Goal: Task Accomplishment & Management: Complete application form

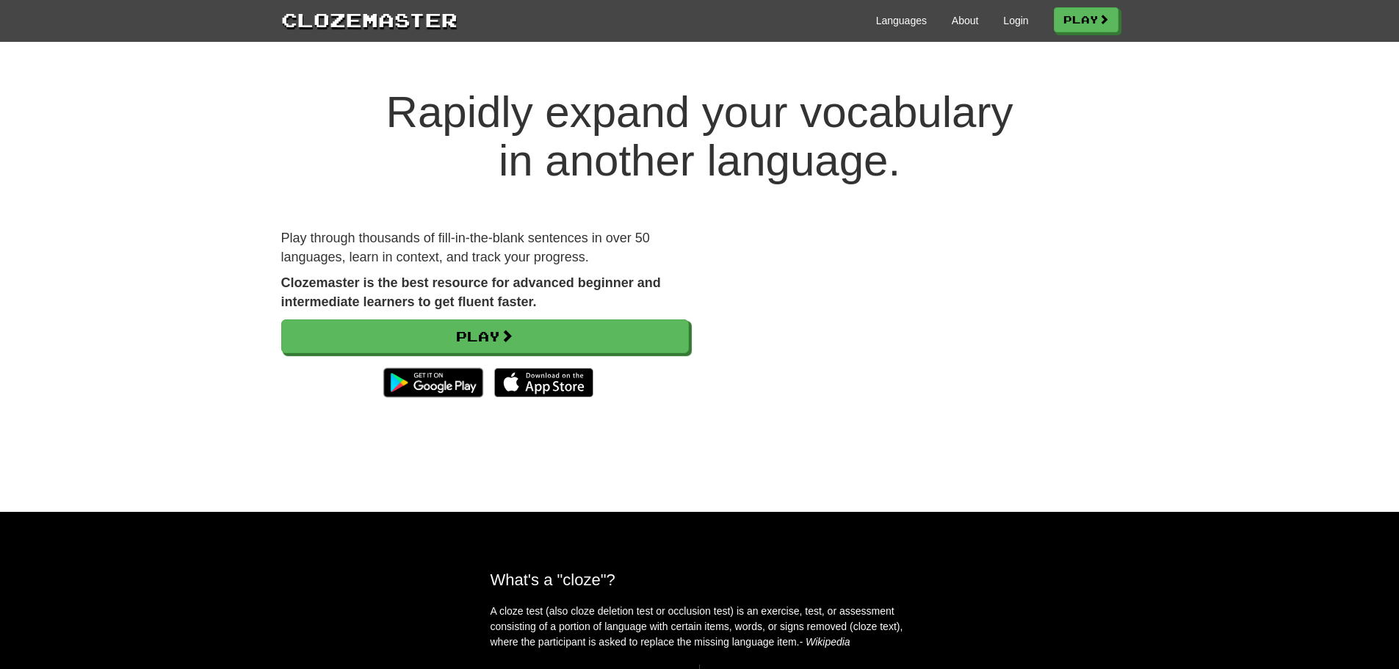
drag, startPoint x: 0, startPoint y: 0, endPoint x: 618, endPoint y: 474, distance: 778.8
click at [618, 474] on div "Rapidly expand your vocabulary in another language. Play through thousands of f…" at bounding box center [699, 285] width 1399 height 453
click at [604, 376] on div at bounding box center [485, 383] width 408 height 44
click at [607, 361] on div at bounding box center [485, 383] width 408 height 44
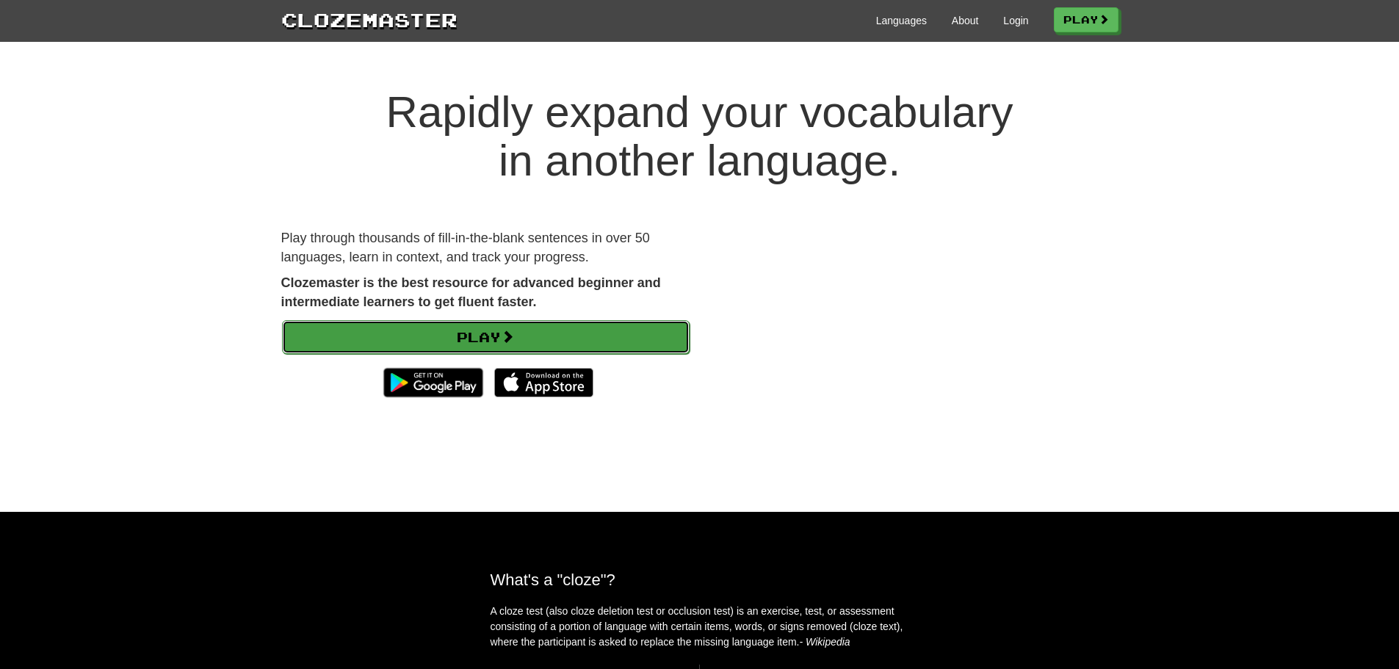
click at [622, 347] on link "Play" at bounding box center [486, 337] width 408 height 34
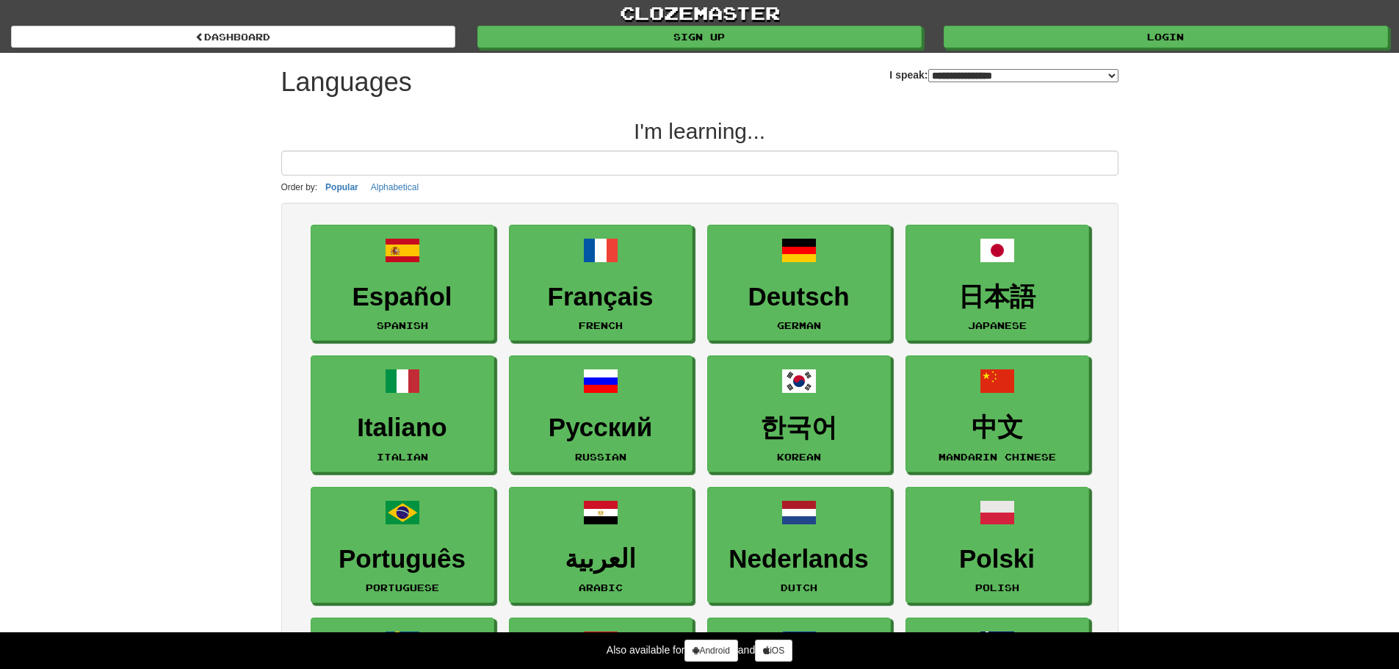
select select "*******"
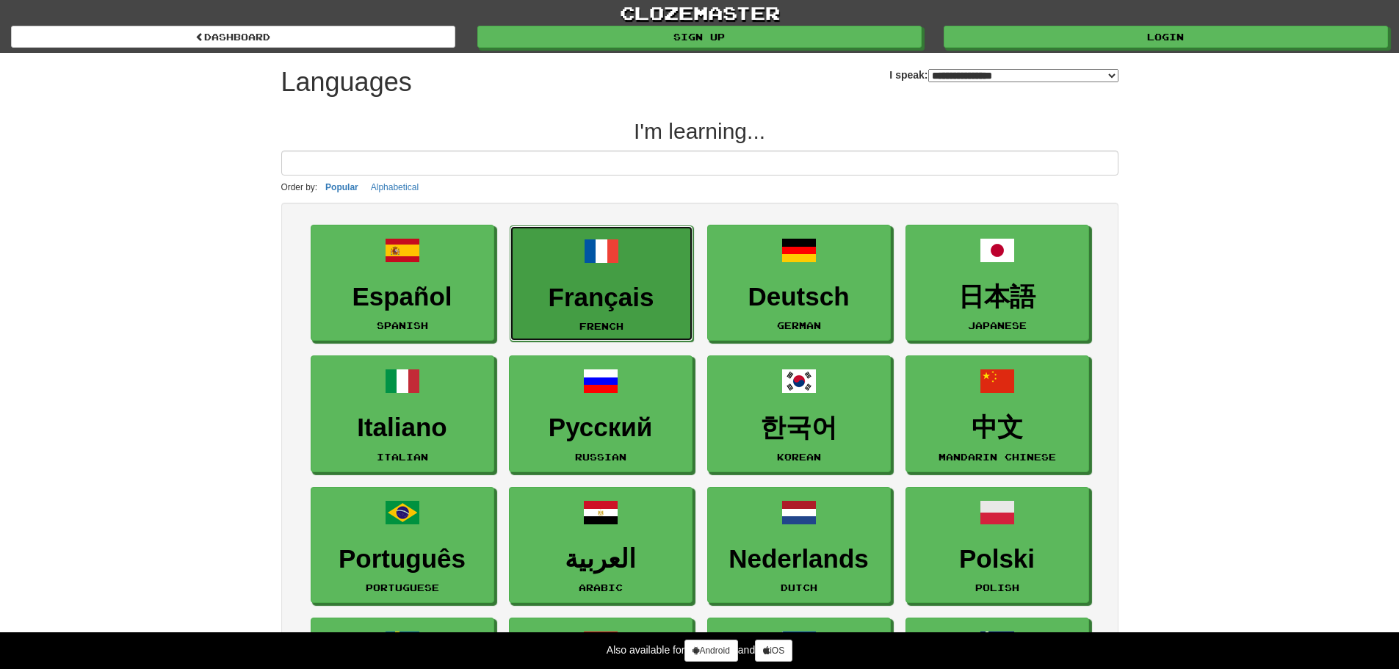
click at [637, 319] on link "Français French" at bounding box center [602, 283] width 184 height 117
